Goal: Task Accomplishment & Management: Manage account settings

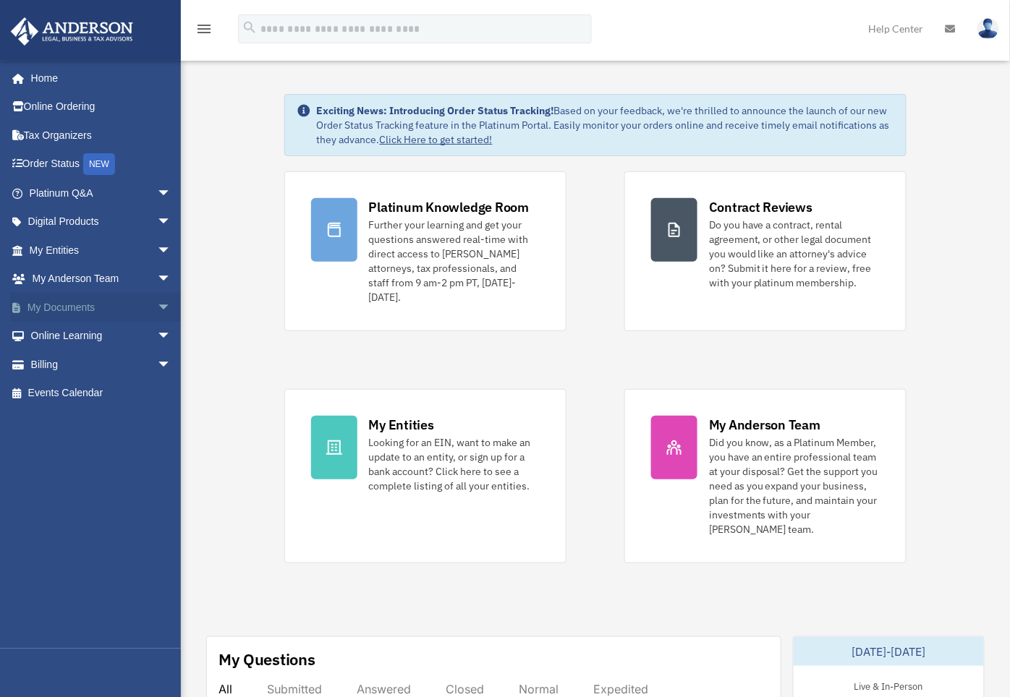
click at [85, 308] on link "My Documents arrow_drop_down" at bounding box center [101, 307] width 183 height 29
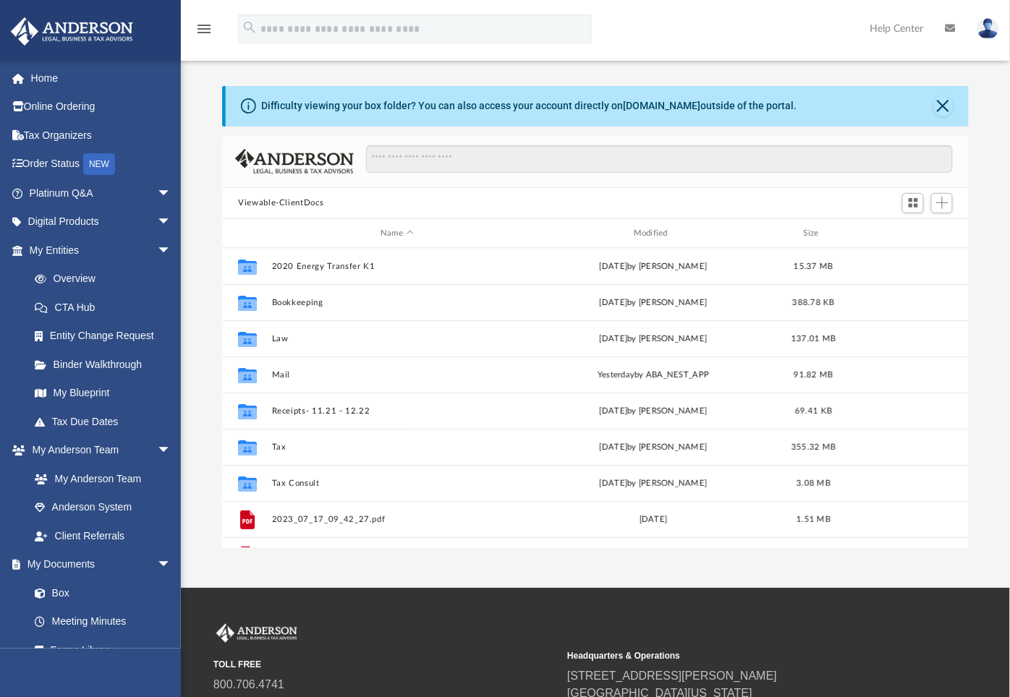
click at [986, 30] on img at bounding box center [988, 28] width 22 height 21
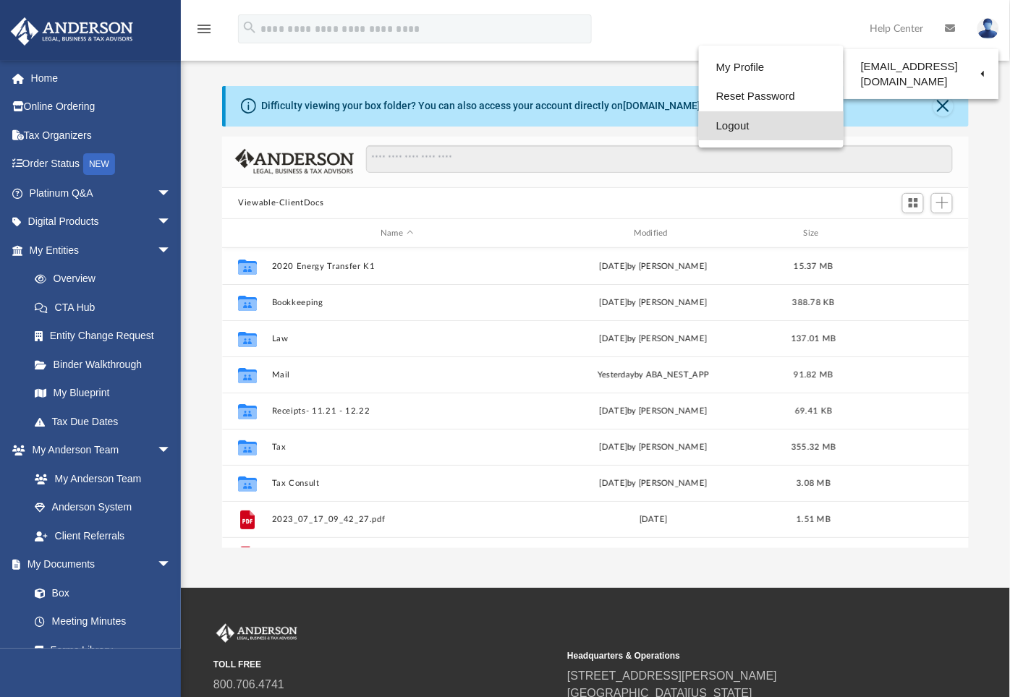
click at [725, 124] on link "Logout" at bounding box center [771, 126] width 145 height 30
